Goal: Transaction & Acquisition: Book appointment/travel/reservation

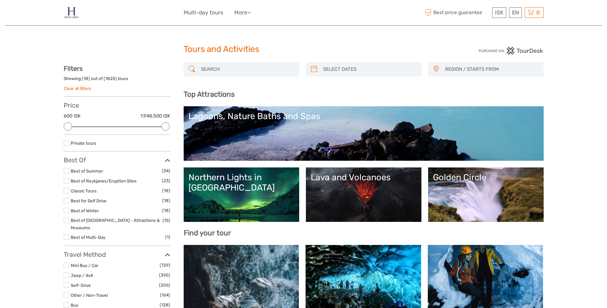
select select
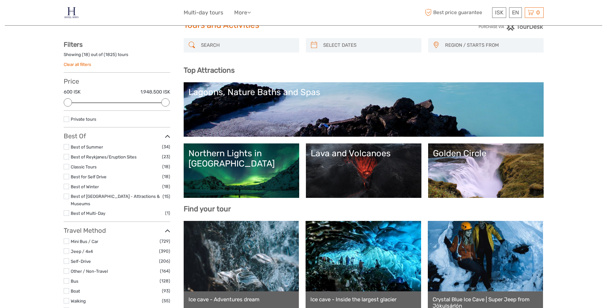
scroll to position [64, 0]
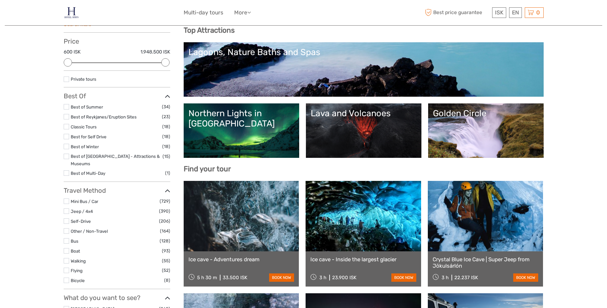
click at [364, 140] on link "Lava and Volcanoes" at bounding box center [363, 130] width 106 height 45
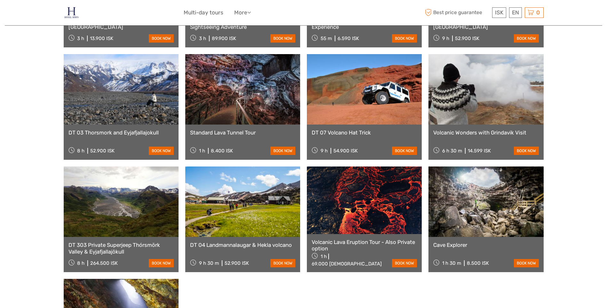
scroll to position [224, 0]
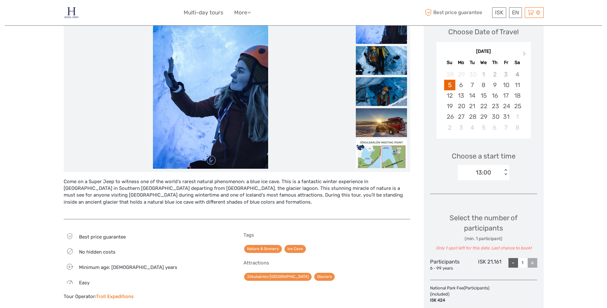
scroll to position [64, 0]
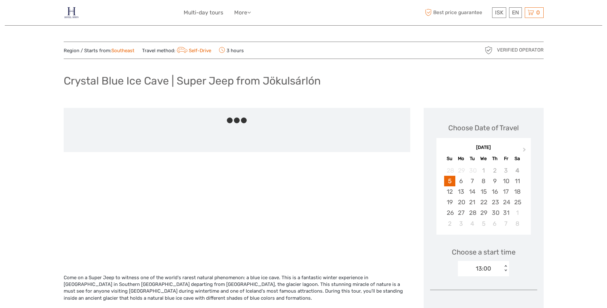
scroll to position [64, 0]
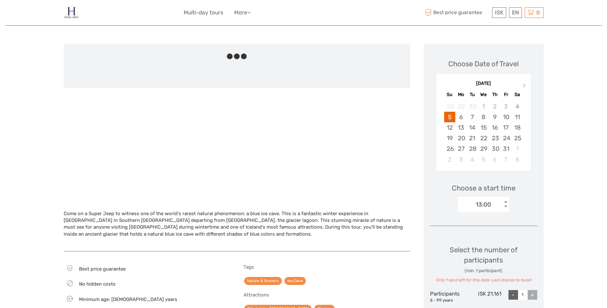
click at [69, 14] on img at bounding box center [72, 13] width 16 height 16
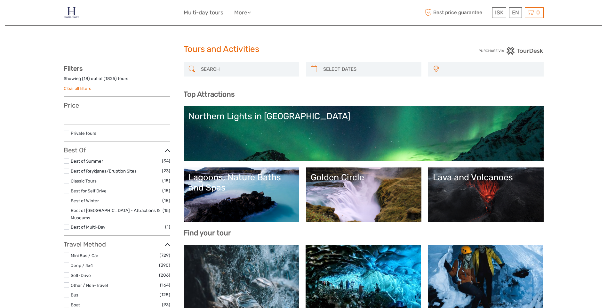
select select
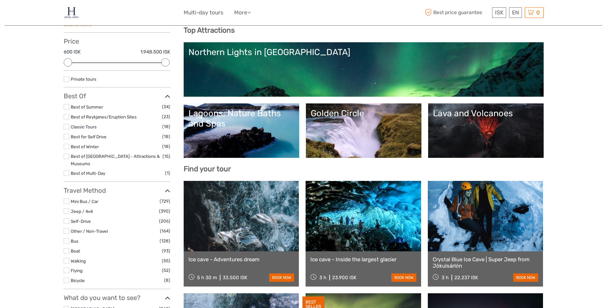
scroll to position [96, 0]
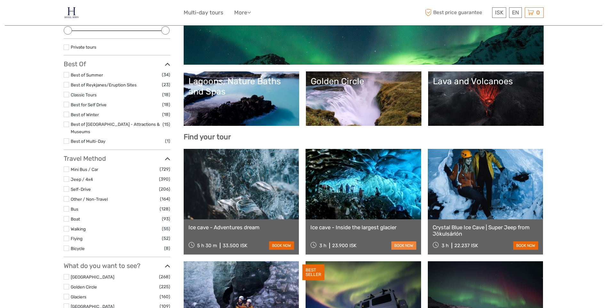
click at [414, 244] on link "book now" at bounding box center [403, 245] width 25 height 8
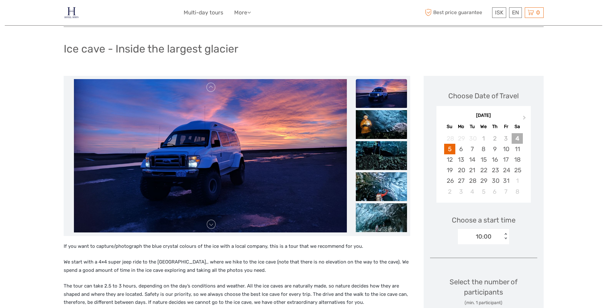
click at [519, 140] on div "4" at bounding box center [516, 138] width 11 height 11
click at [452, 149] on div "5" at bounding box center [449, 149] width 11 height 11
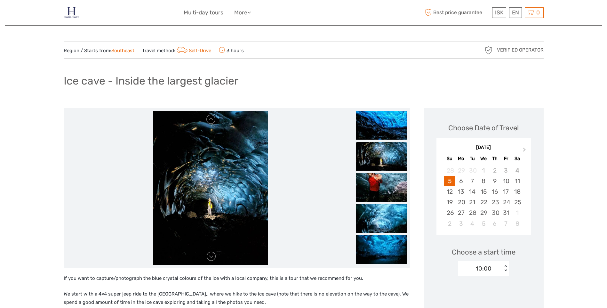
click at [380, 169] on img at bounding box center [381, 156] width 51 height 29
click at [381, 183] on img at bounding box center [381, 187] width 51 height 29
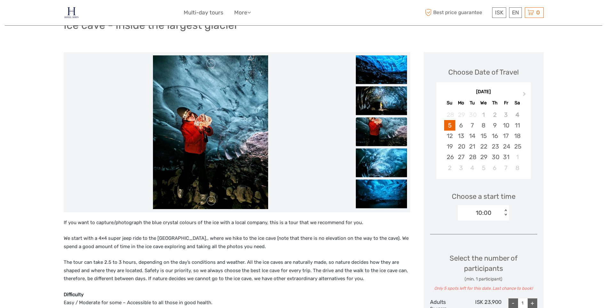
scroll to position [64, 0]
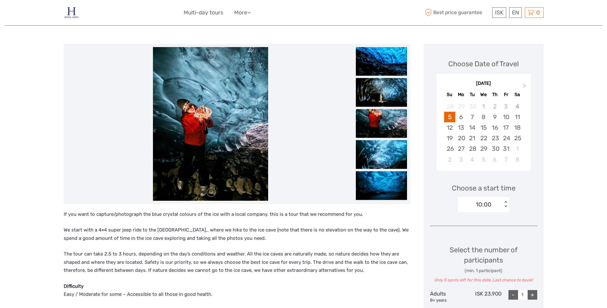
click at [380, 192] on img at bounding box center [381, 185] width 51 height 29
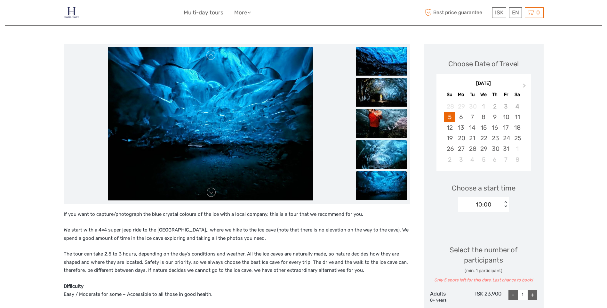
click at [385, 163] on img at bounding box center [381, 154] width 51 height 29
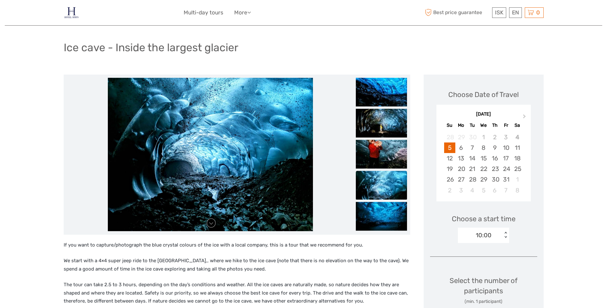
scroll to position [0, 0]
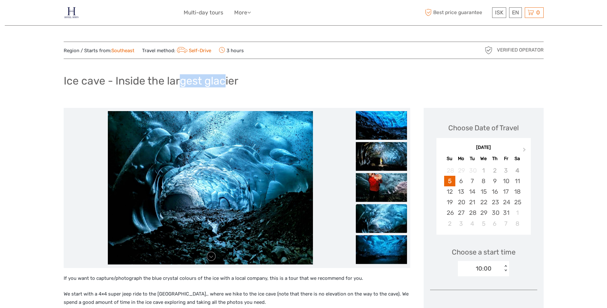
drag, startPoint x: 186, startPoint y: 79, endPoint x: 230, endPoint y: 81, distance: 44.5
click at [230, 81] on h1 "Ice cave - Inside the largest glacier" at bounding box center [151, 80] width 175 height 13
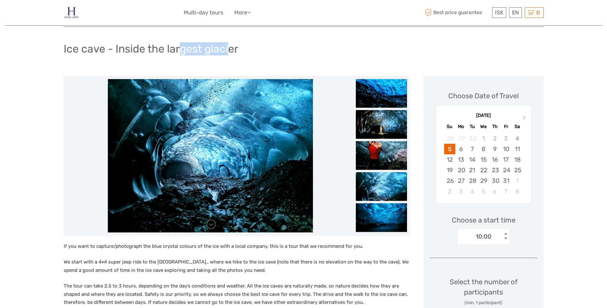
click at [228, 81] on img at bounding box center [210, 155] width 205 height 153
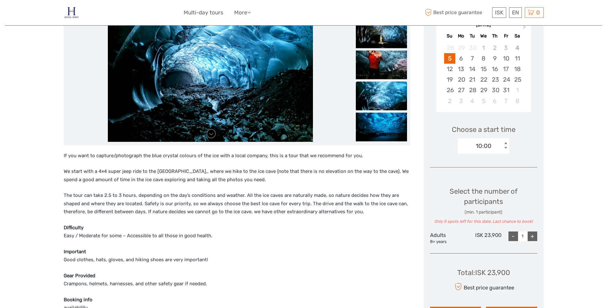
scroll to position [128, 0]
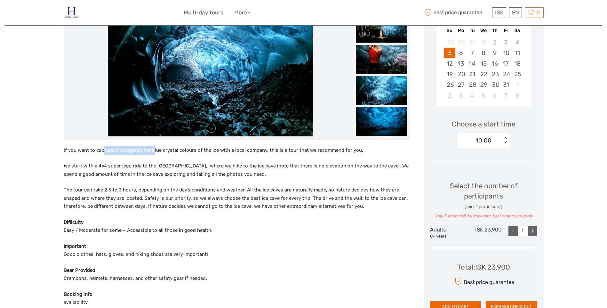
drag, startPoint x: 102, startPoint y: 151, endPoint x: 154, endPoint y: 151, distance: 51.5
click at [154, 151] on p "If you want to capture/photograph the blue crystal colours of the ice with a lo…" at bounding box center [237, 150] width 346 height 8
drag, startPoint x: 154, startPoint y: 151, endPoint x: 167, endPoint y: 152, distance: 12.9
click at [154, 151] on p "If you want to capture/photograph the blue crystal colours of the ice with a lo…" at bounding box center [237, 150] width 346 height 8
drag, startPoint x: 171, startPoint y: 152, endPoint x: 187, endPoint y: 152, distance: 16.3
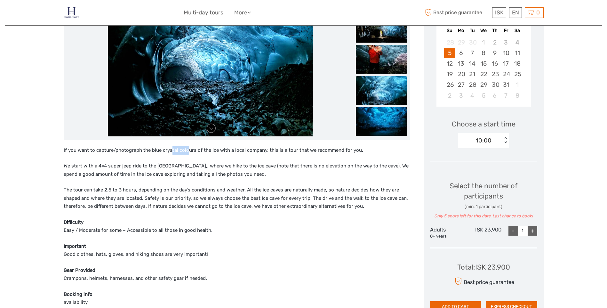
click at [187, 152] on p "If you want to capture/photograph the blue crystal colours of the ice with a lo…" at bounding box center [237, 150] width 346 height 8
drag, startPoint x: 187, startPoint y: 152, endPoint x: 199, endPoint y: 152, distance: 11.8
click at [188, 152] on p "If you want to capture/photograph the blue crystal colours of the ice with a lo…" at bounding box center [237, 150] width 346 height 8
drag, startPoint x: 206, startPoint y: 152, endPoint x: 226, endPoint y: 152, distance: 19.5
click at [226, 152] on p "If you want to capture/photograph the blue crystal colours of the ice with a lo…" at bounding box center [237, 150] width 346 height 8
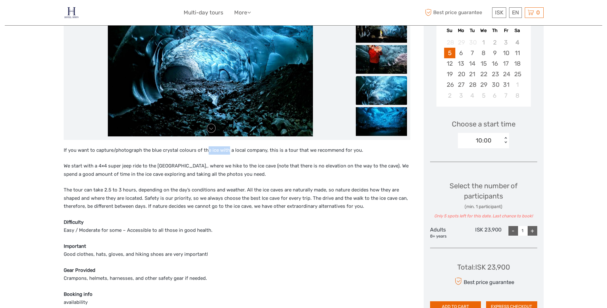
click at [226, 152] on p "If you want to capture/photograph the blue crystal colours of the ice with a lo…" at bounding box center [237, 150] width 346 height 8
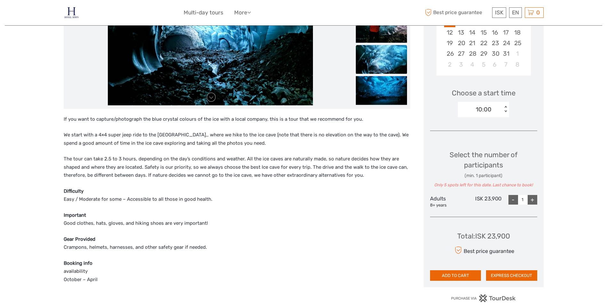
scroll to position [160, 0]
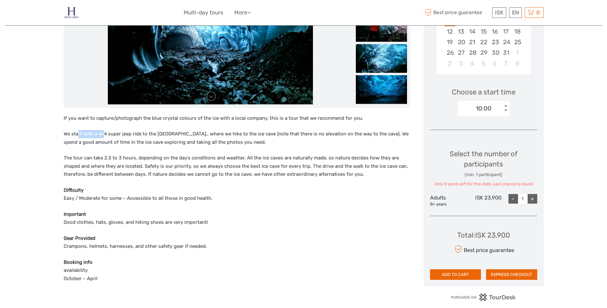
drag, startPoint x: 77, startPoint y: 133, endPoint x: 103, endPoint y: 133, distance: 25.9
click at [103, 133] on p "We start with a 4×4 super jeep ride to the [GEOGRAPHIC_DATA],, where we hike to…" at bounding box center [237, 138] width 346 height 16
drag, startPoint x: 114, startPoint y: 134, endPoint x: 97, endPoint y: 133, distance: 16.7
click at [97, 133] on p "We start with a 4×4 super jeep ride to the [GEOGRAPHIC_DATA],, where we hike to…" at bounding box center [237, 138] width 346 height 16
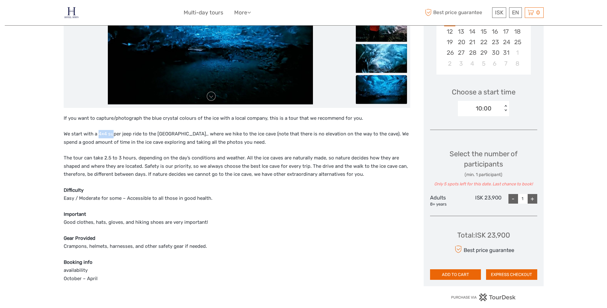
click at [98, 133] on p "We start with a 4×4 super jeep ride to the [GEOGRAPHIC_DATA],, where we hike to…" at bounding box center [237, 138] width 346 height 16
drag, startPoint x: 102, startPoint y: 132, endPoint x: 123, endPoint y: 133, distance: 21.8
click at [123, 133] on p "We start with a 4×4 super jeep ride to the [GEOGRAPHIC_DATA],, where we hike to…" at bounding box center [237, 138] width 346 height 16
drag, startPoint x: 123, startPoint y: 133, endPoint x: 128, endPoint y: 134, distance: 4.2
click at [125, 133] on p "We start with a 4×4 super jeep ride to the [GEOGRAPHIC_DATA],, where we hike to…" at bounding box center [237, 138] width 346 height 16
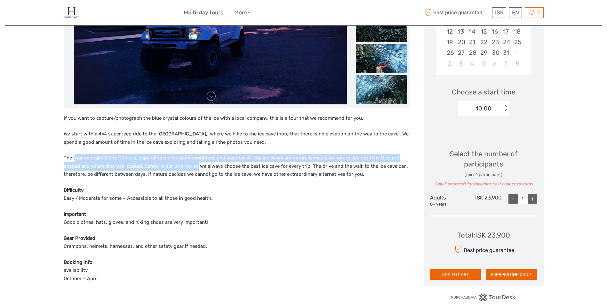
drag, startPoint x: 75, startPoint y: 157, endPoint x: 201, endPoint y: 164, distance: 125.8
click at [200, 164] on p "The tour can take 2.5 to 3 hours, depending on the day’s conditions and weather…" at bounding box center [237, 166] width 346 height 25
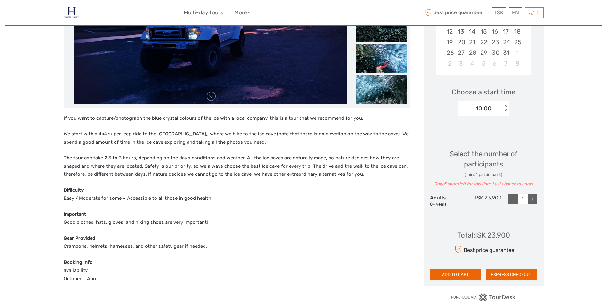
drag, startPoint x: 201, startPoint y: 164, endPoint x: 258, endPoint y: 178, distance: 58.9
click at [258, 178] on p "The tour can take 2.5 to 3 hours, depending on the day’s conditions and weather…" at bounding box center [237, 166] width 346 height 25
drag, startPoint x: 218, startPoint y: 158, endPoint x: 195, endPoint y: 157, distance: 23.0
click at [195, 157] on p "The tour can take 2.5 to 3 hours, depending on the day’s conditions and weather…" at bounding box center [237, 166] width 346 height 25
drag, startPoint x: 195, startPoint y: 157, endPoint x: 200, endPoint y: 157, distance: 5.8
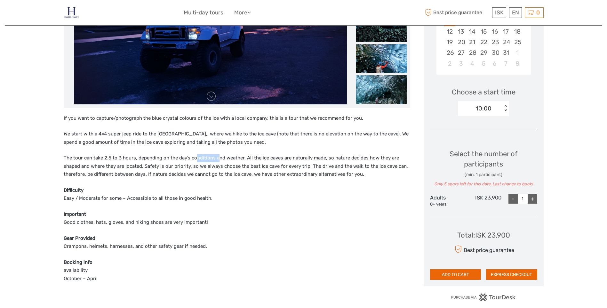
click at [195, 157] on p "The tour can take 2.5 to 3 hours, depending on the day’s conditions and weather…" at bounding box center [237, 166] width 346 height 25
click at [276, 169] on p "The tour can take 2.5 to 3 hours, depending on the day’s conditions and weather…" at bounding box center [237, 166] width 346 height 25
drag, startPoint x: 250, startPoint y: 161, endPoint x: 271, endPoint y: 161, distance: 21.1
click at [271, 161] on p "The tour can take 2.5 to 3 hours, depending on the day’s conditions and weather…" at bounding box center [237, 166] width 346 height 25
drag, startPoint x: 271, startPoint y: 161, endPoint x: 274, endPoint y: 170, distance: 9.0
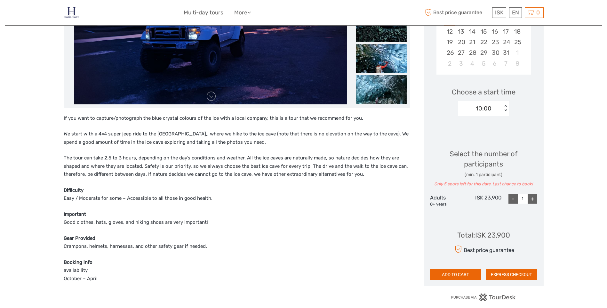
click at [273, 169] on p "The tour can take 2.5 to 3 hours, depending on the day’s conditions and weather…" at bounding box center [237, 166] width 346 height 25
click at [337, 176] on p "The tour can take 2.5 to 3 hours, depending on the day’s conditions and weather…" at bounding box center [237, 166] width 346 height 25
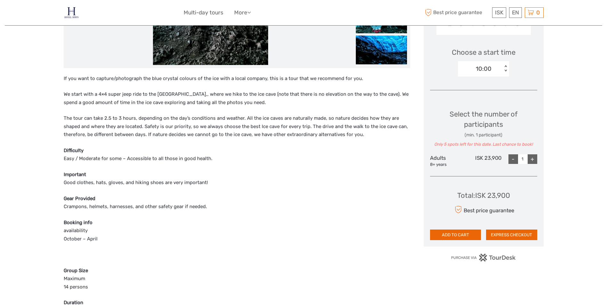
scroll to position [256, 0]
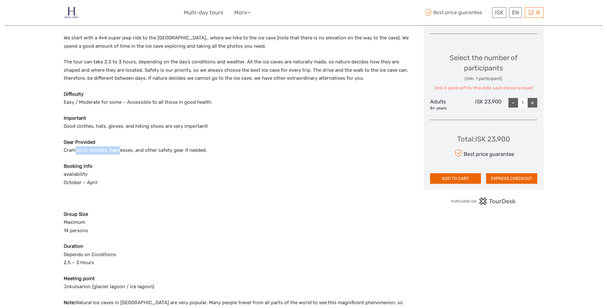
drag, startPoint x: 75, startPoint y: 152, endPoint x: 120, endPoint y: 153, distance: 45.4
click at [120, 153] on p "Gear Provided Crampons, helmets, harnesses, and other safety gear if needed." at bounding box center [237, 146] width 346 height 16
